Goal: Information Seeking & Learning: Compare options

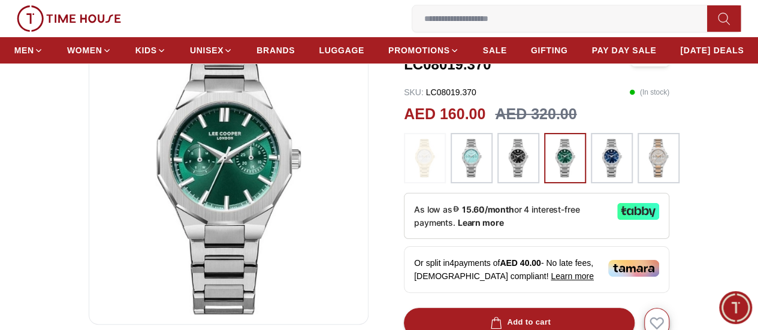
scroll to position [120, 0]
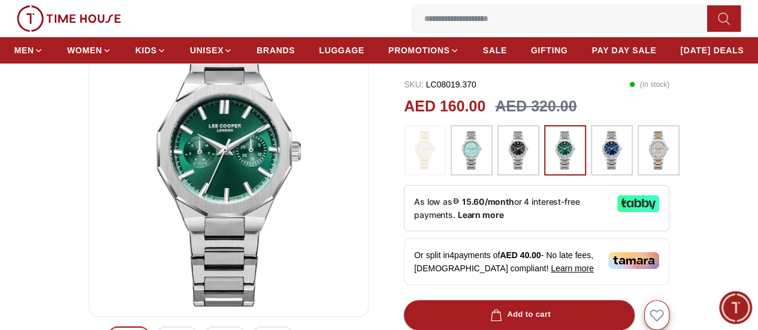
click at [475, 170] on img at bounding box center [472, 150] width 30 height 38
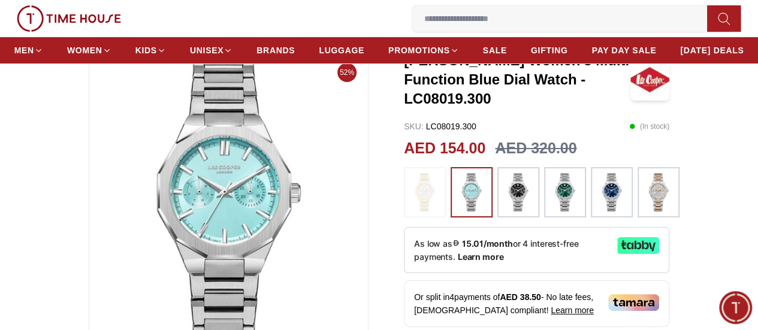
scroll to position [60, 0]
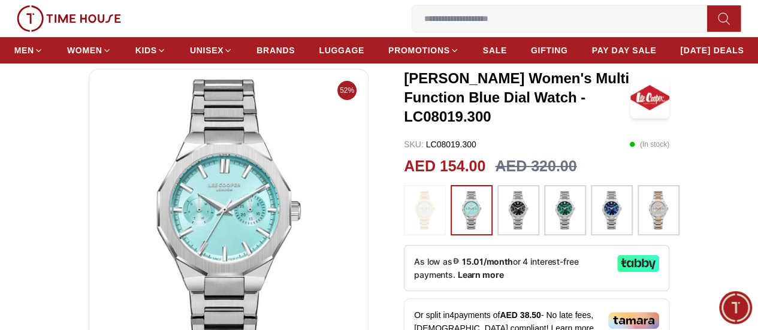
click at [615, 230] on img at bounding box center [612, 210] width 30 height 38
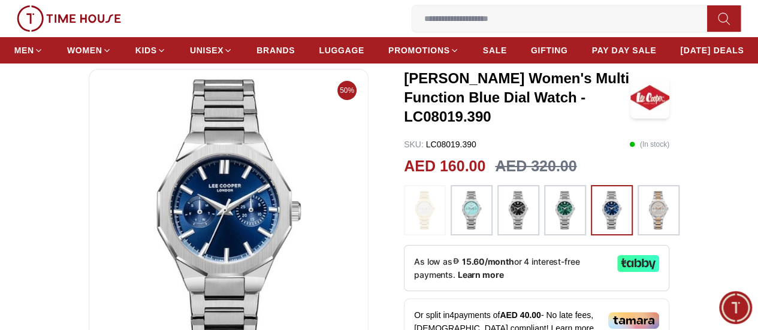
click at [521, 230] on img at bounding box center [518, 210] width 30 height 38
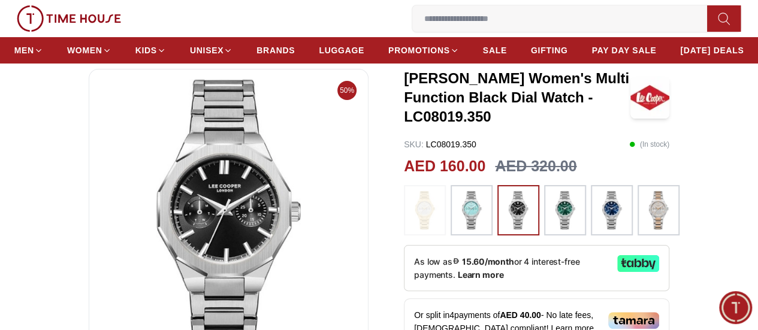
click at [659, 230] on img at bounding box center [659, 210] width 30 height 38
